Goal: Information Seeking & Learning: Find specific fact

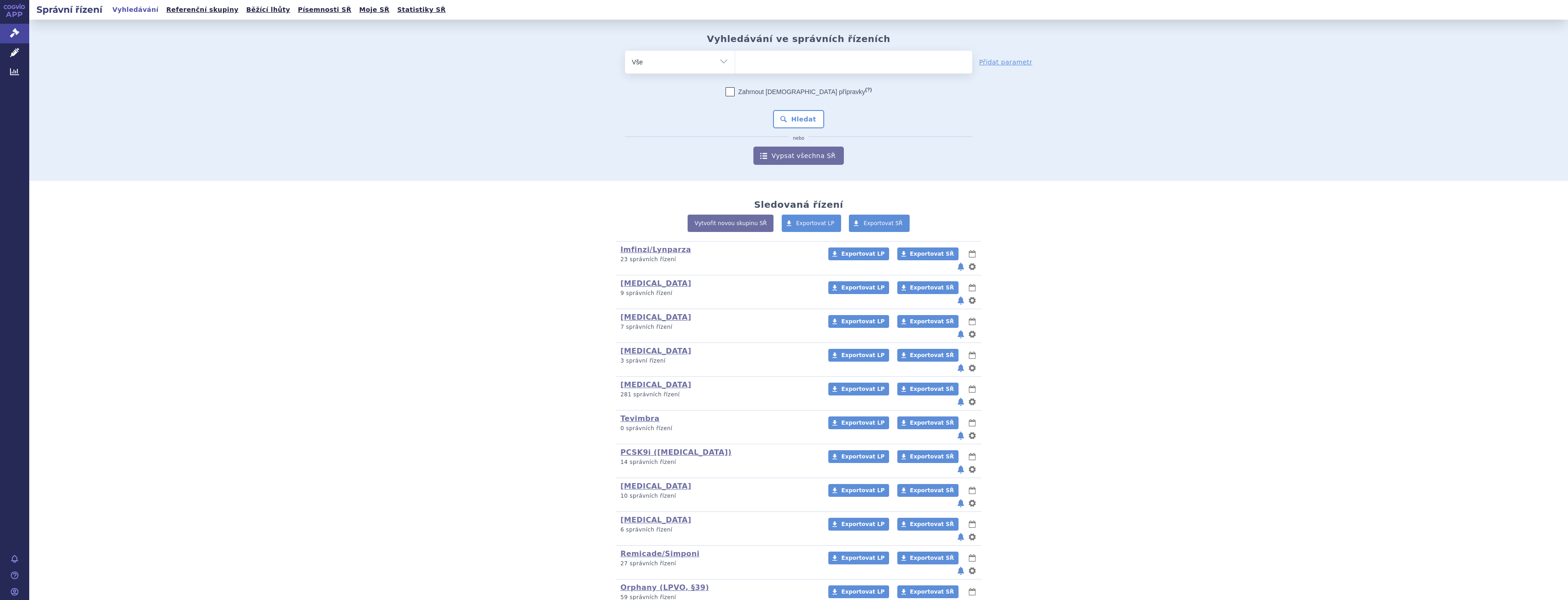
click at [818, 60] on ul at bounding box center [854, 60] width 237 height 19
click at [735, 60] on select at bounding box center [735, 62] width 1 height 23
type input "wi"
type input "winr"
type input "winrev"
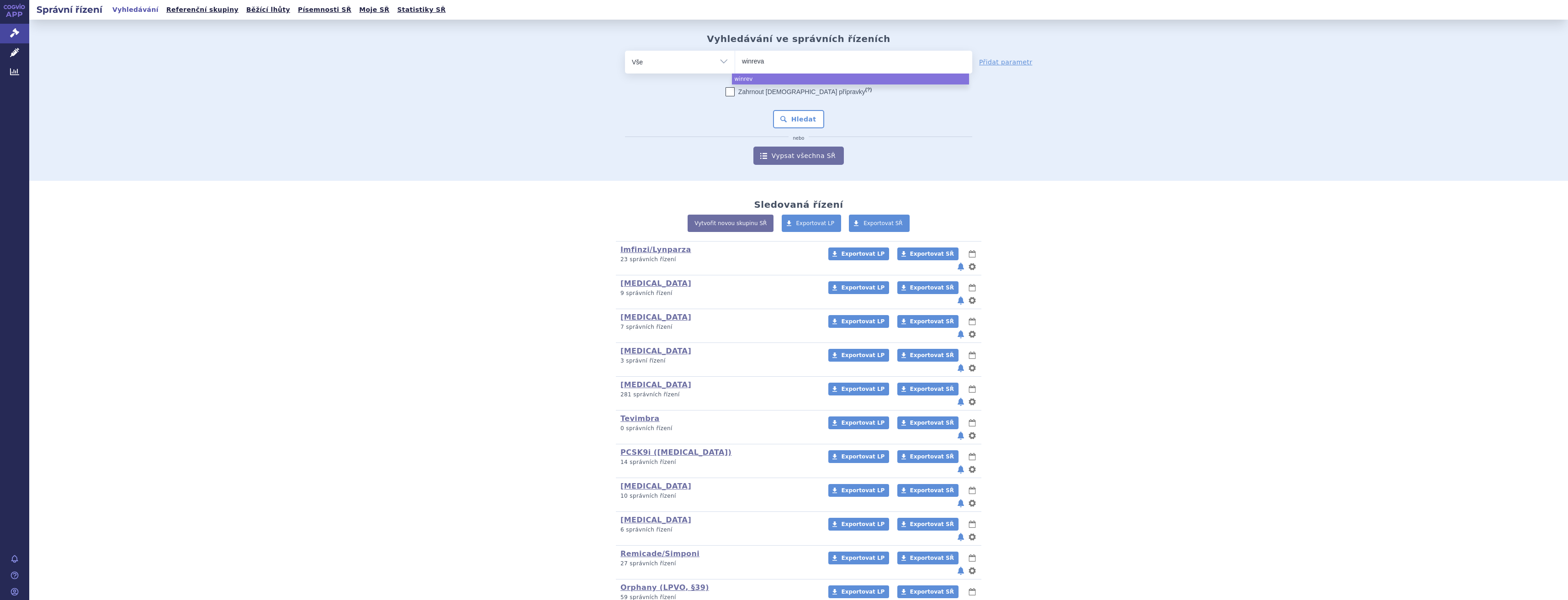
type input "winrevai"
type input "winrevair"
select select "winrevair"
click at [800, 124] on button "Hledat" at bounding box center [799, 119] width 52 height 18
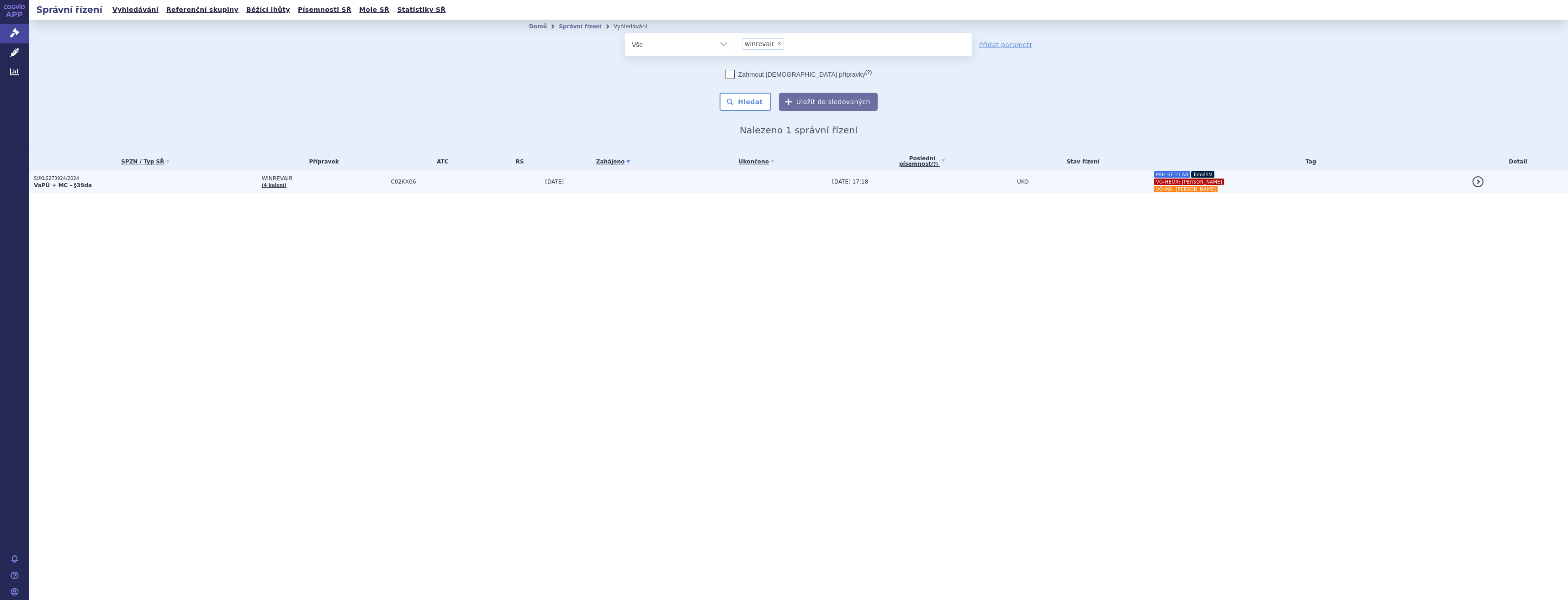
click at [835, 176] on td "26.08.2025 17:18" at bounding box center [920, 182] width 185 height 23
click at [836, 181] on span "26.08.2025 17:18" at bounding box center [850, 181] width 36 height 7
click at [836, 189] on td "26.08.2025 17:18" at bounding box center [920, 182] width 185 height 23
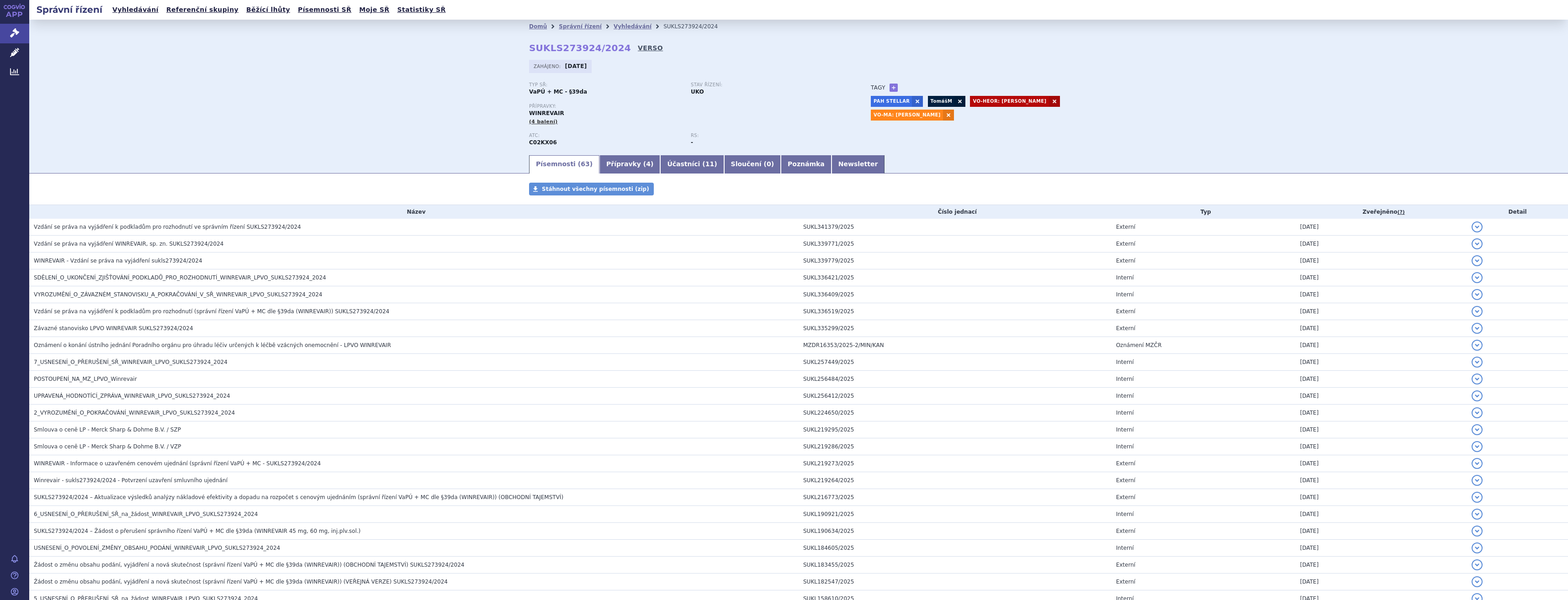
click at [638, 49] on link "VERSO" at bounding box center [650, 47] width 25 height 9
